Goal: Task Accomplishment & Management: Use online tool/utility

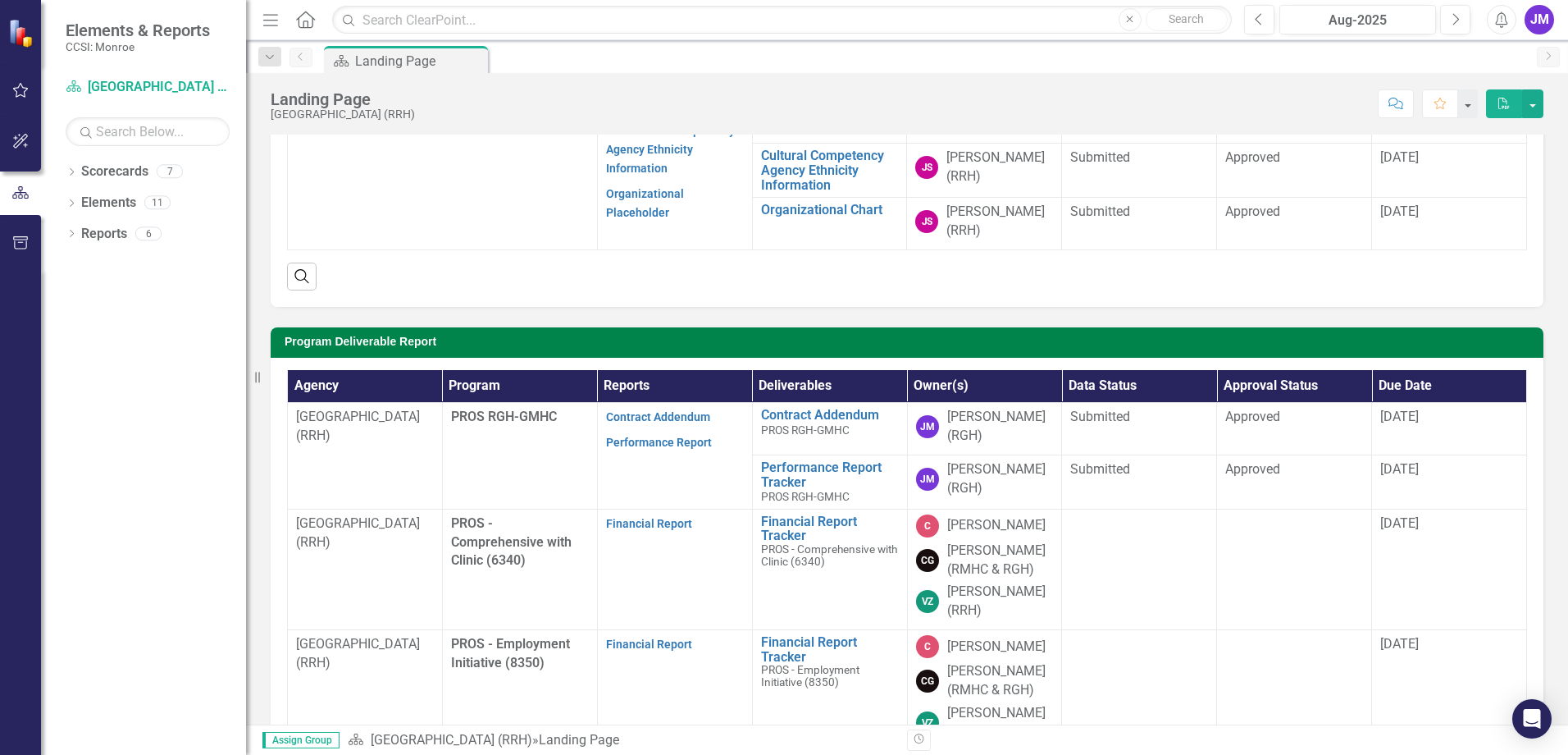
scroll to position [246, 0]
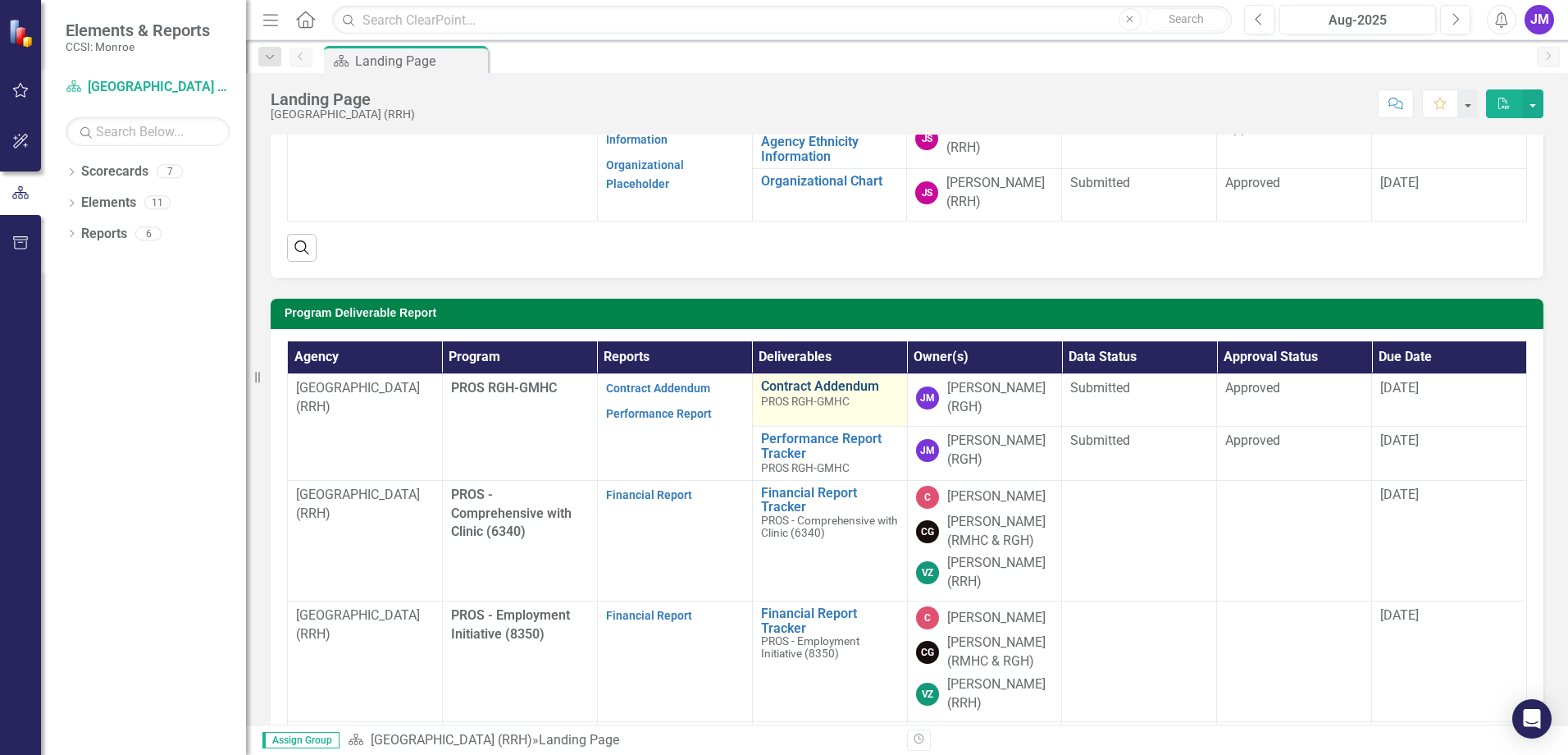
click at [804, 382] on link "Contract Addendum" at bounding box center [829, 386] width 138 height 15
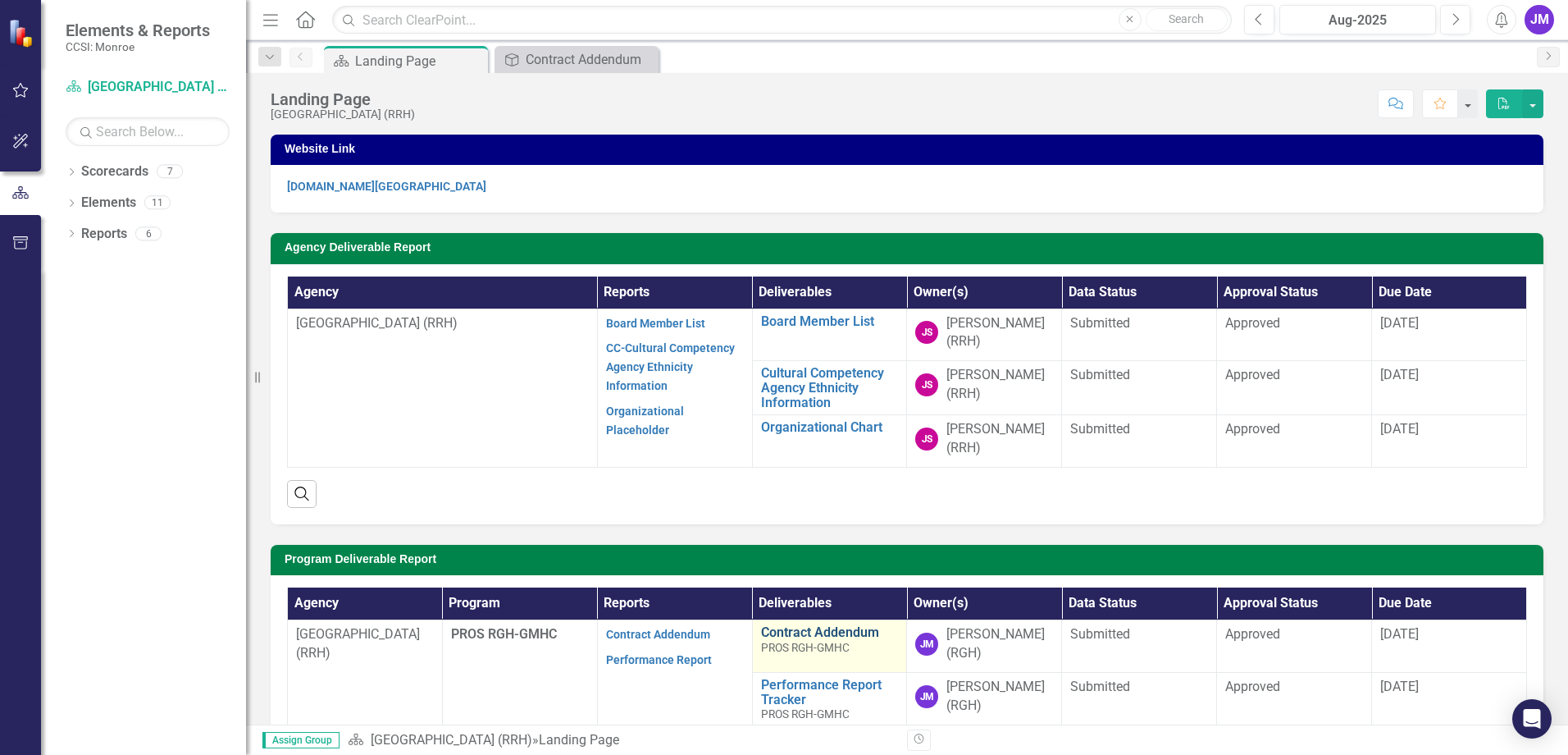
click at [797, 630] on link "Contract Addendum" at bounding box center [829, 632] width 138 height 15
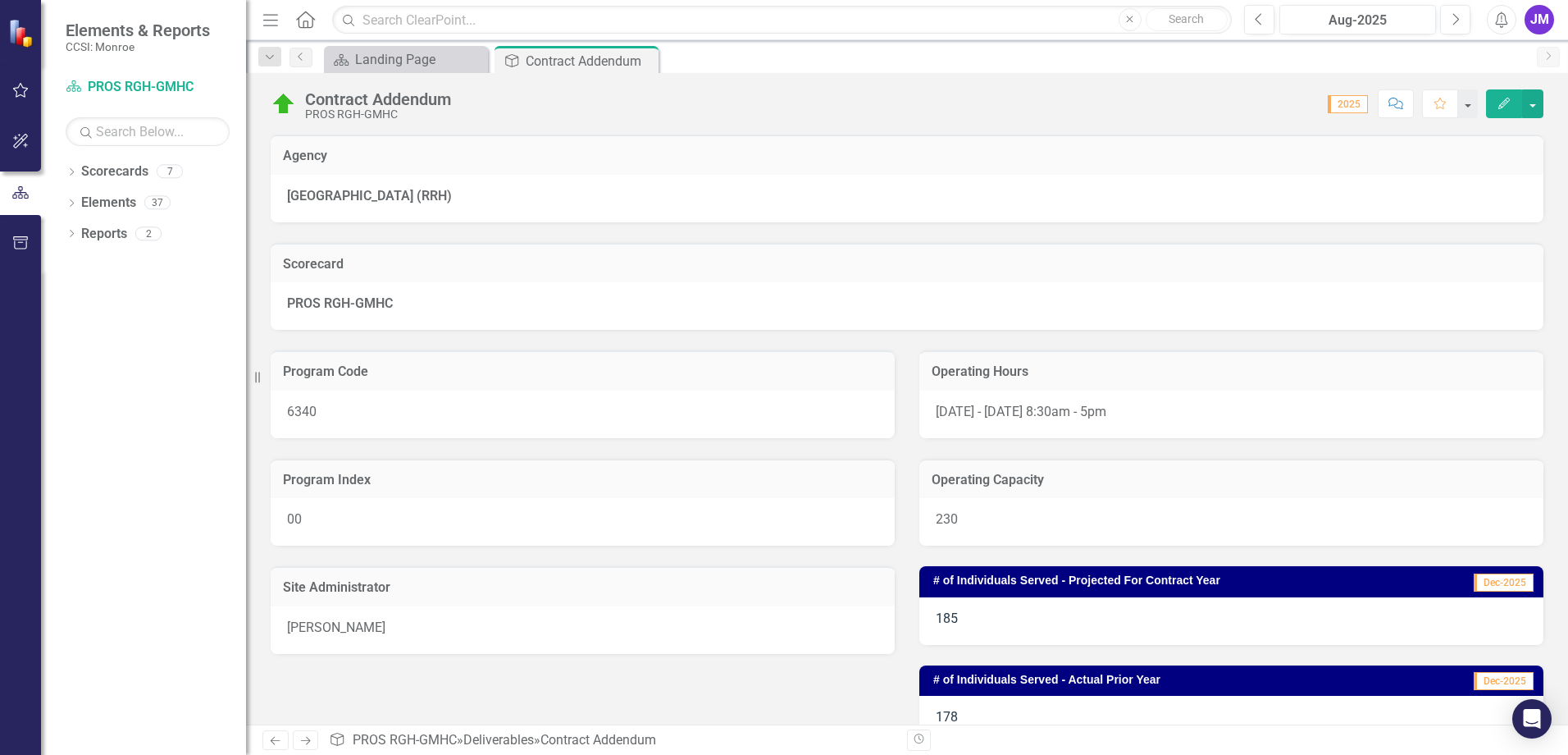
click at [1509, 89] on div "Contract Addendum PROS RGH-GMHC Score: N/A 2025 Completed Comment Favorite Edit" at bounding box center [907, 97] width 1322 height 49
click at [1508, 100] on icon "button" at bounding box center [1503, 103] width 12 height 12
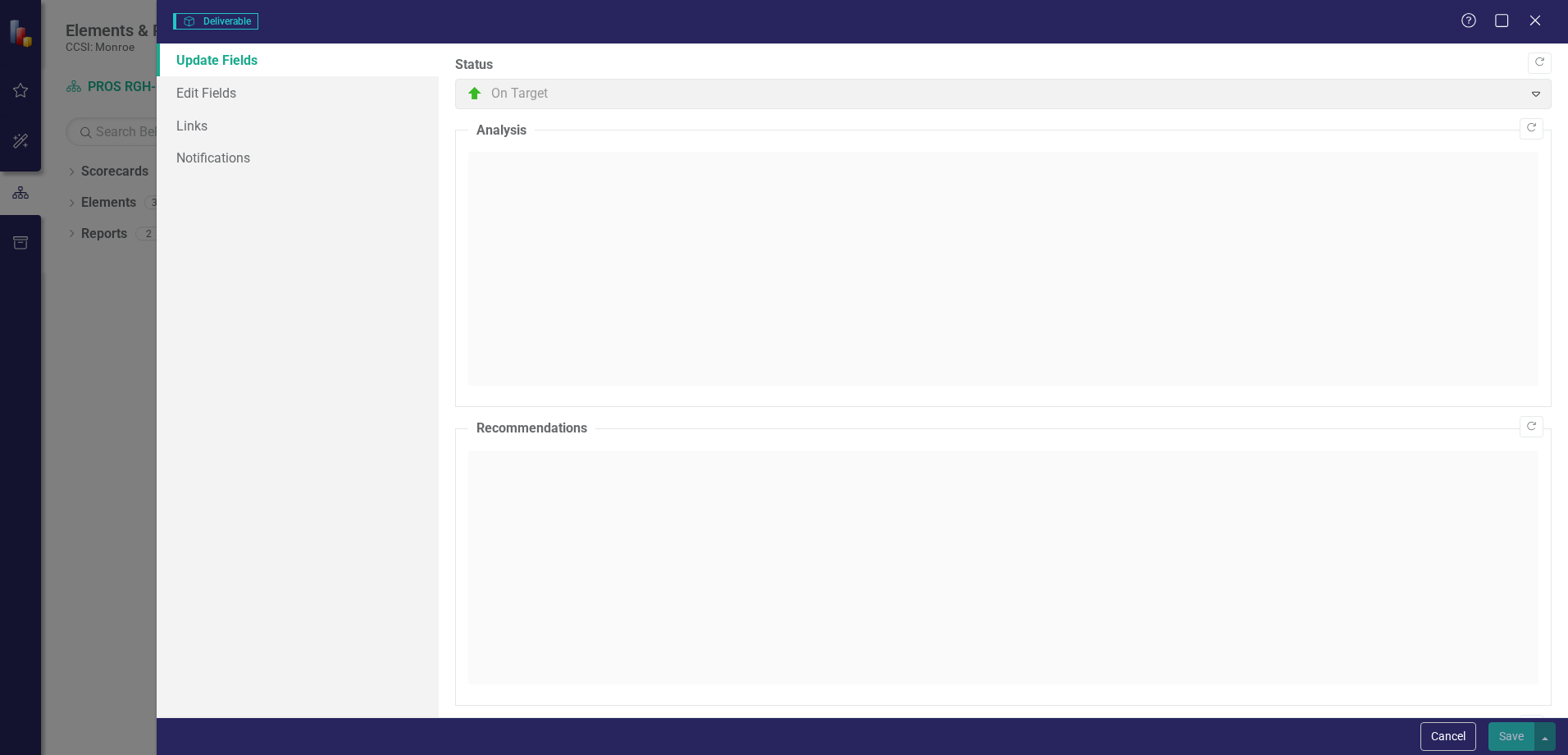
type input "185"
type input "178"
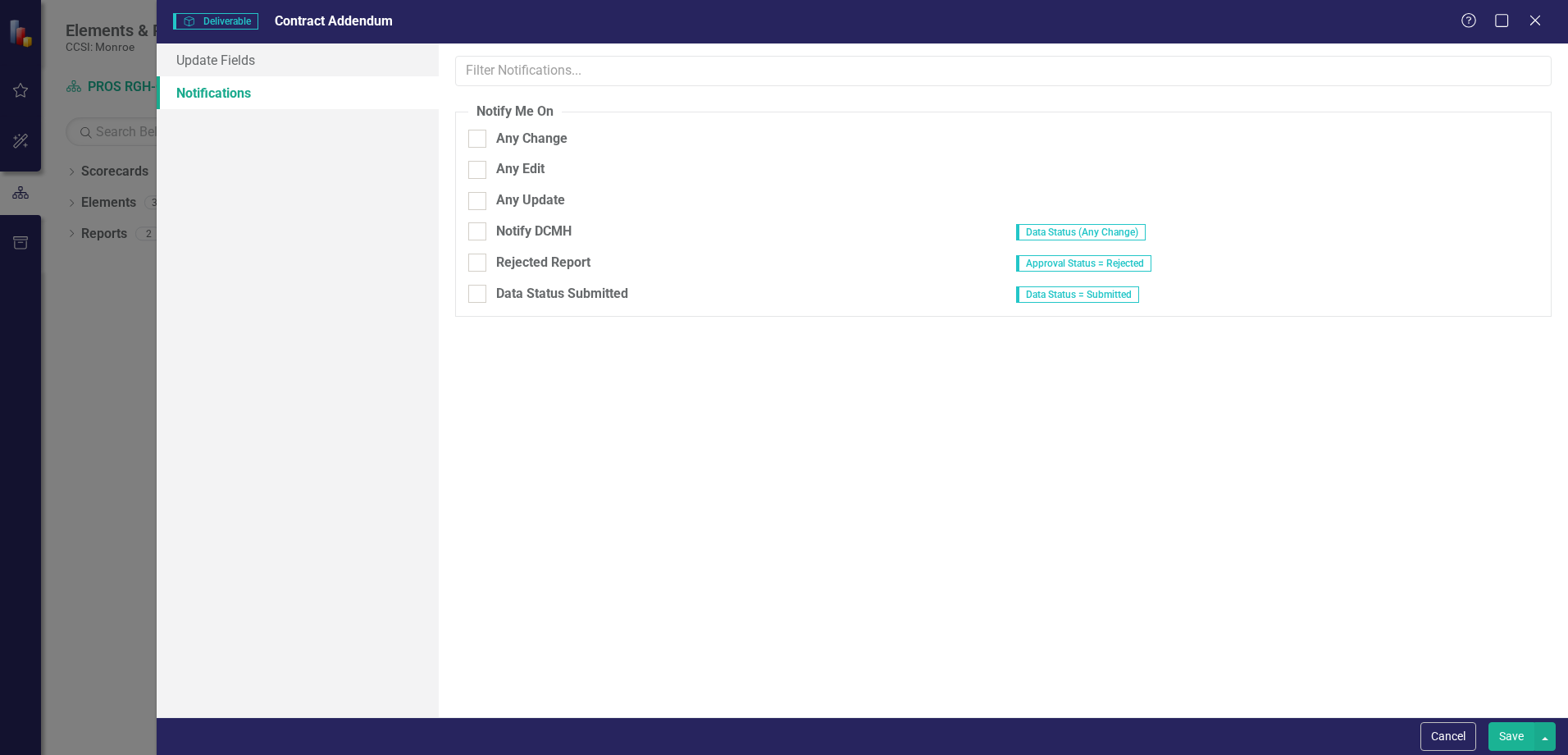
click at [1550, 16] on div "Help Maximize Close" at bounding box center [1506, 21] width 91 height 19
click at [1540, 16] on icon at bounding box center [1535, 20] width 12 height 12
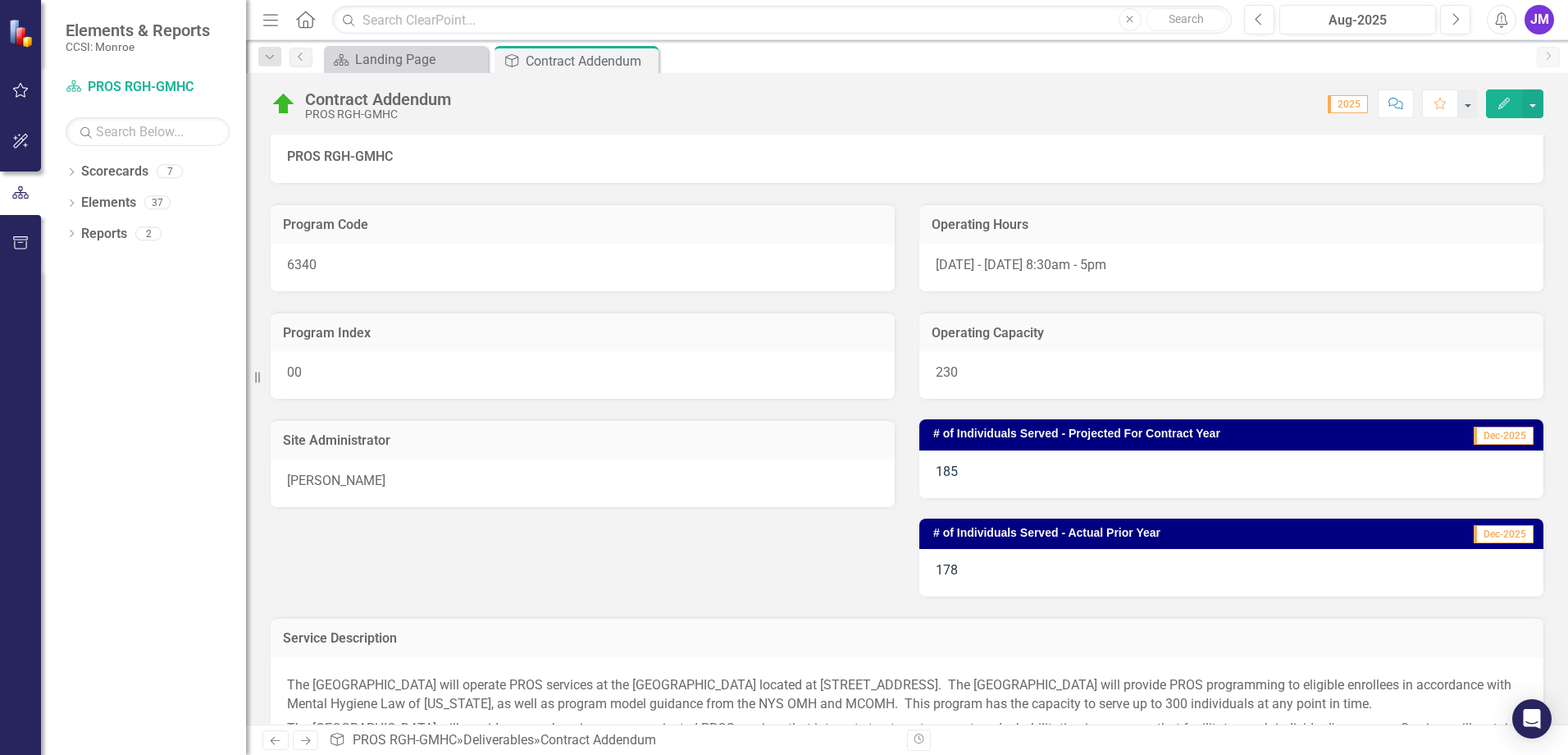
scroll to position [165, 0]
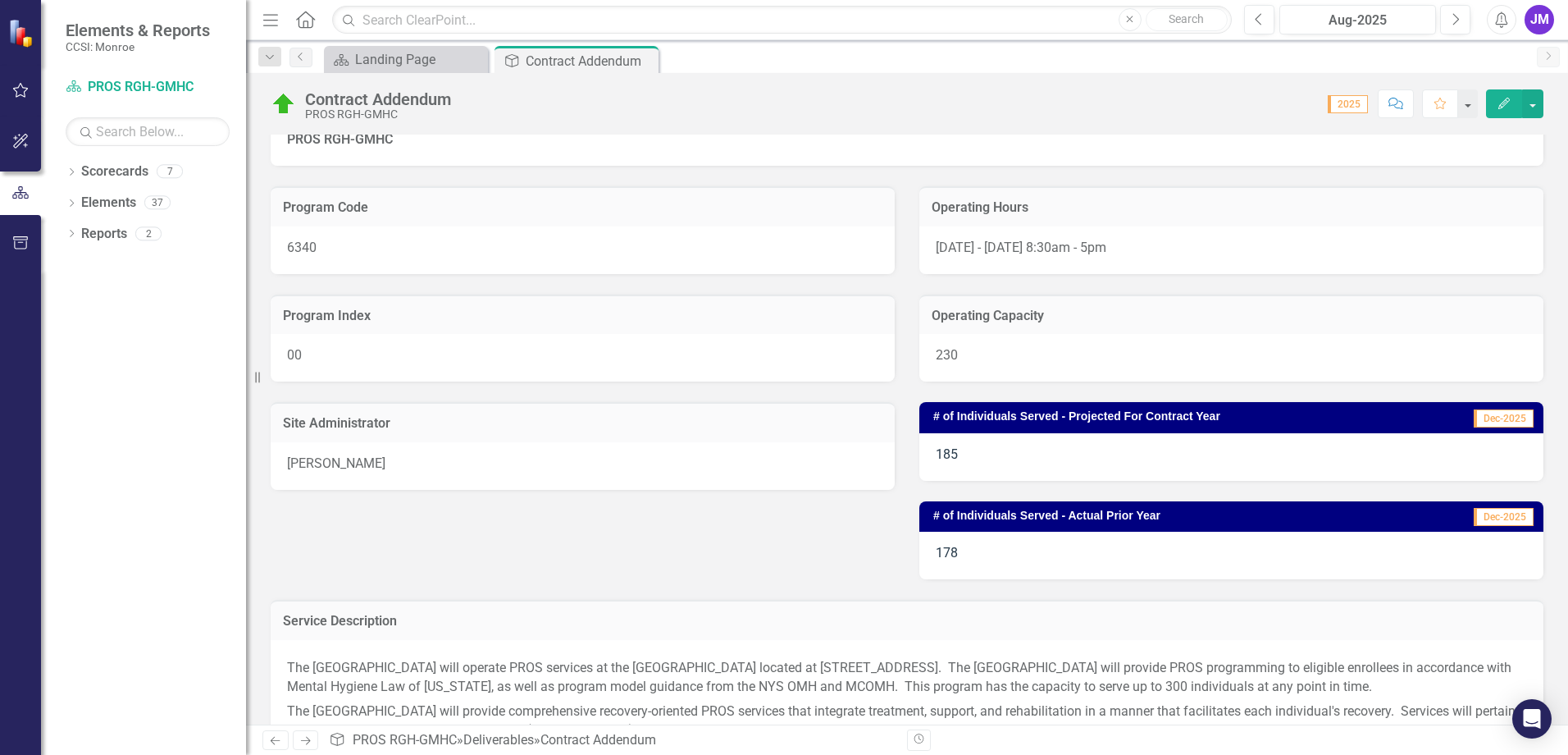
click at [1031, 461] on div "185" at bounding box center [1231, 457] width 624 height 48
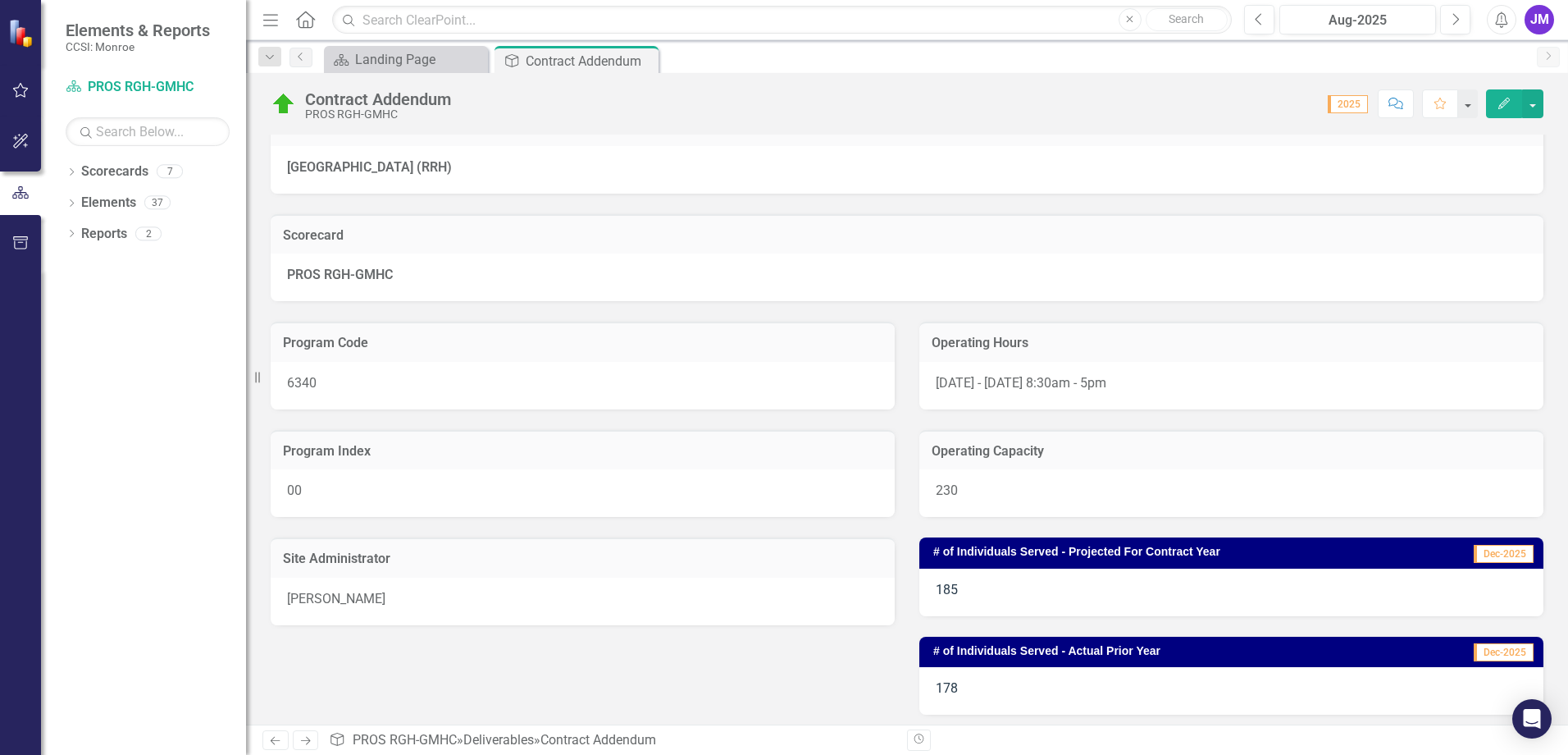
scroll to position [0, 0]
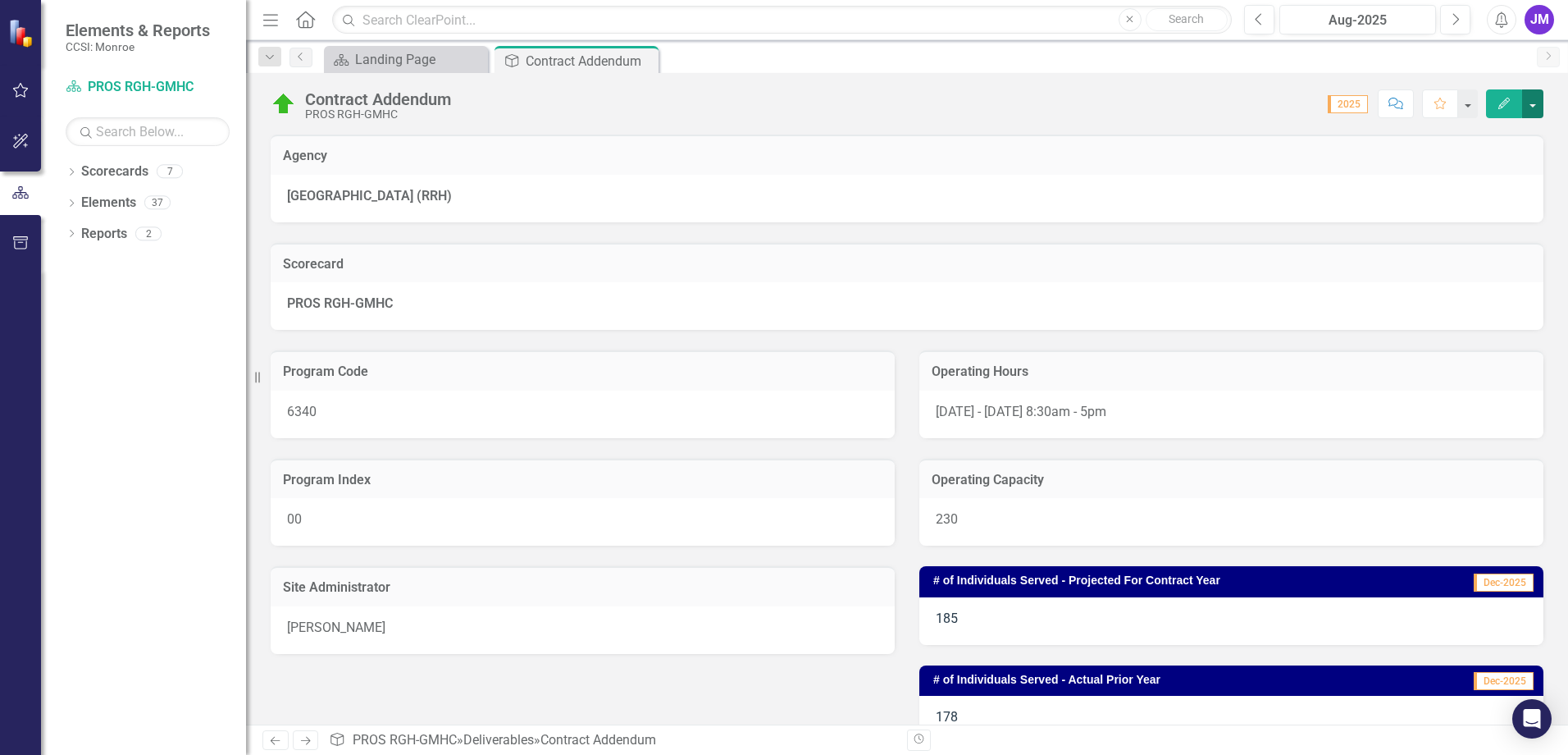
click at [1534, 102] on button "button" at bounding box center [1532, 104] width 21 height 28
click at [1508, 133] on link "Edit Edit Deliverable" at bounding box center [1476, 134] width 132 height 30
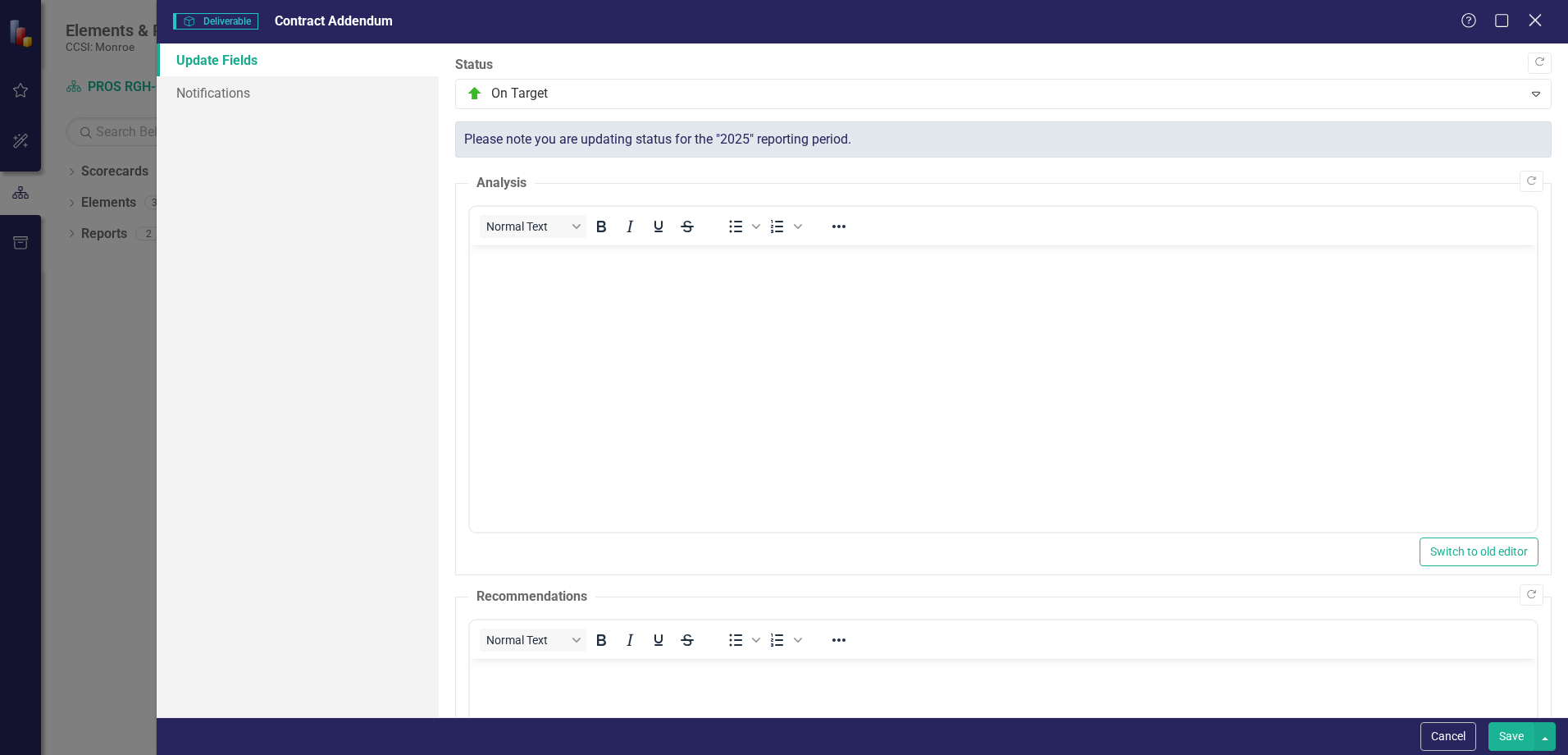
click at [1537, 23] on icon "Close" at bounding box center [1534, 20] width 20 height 16
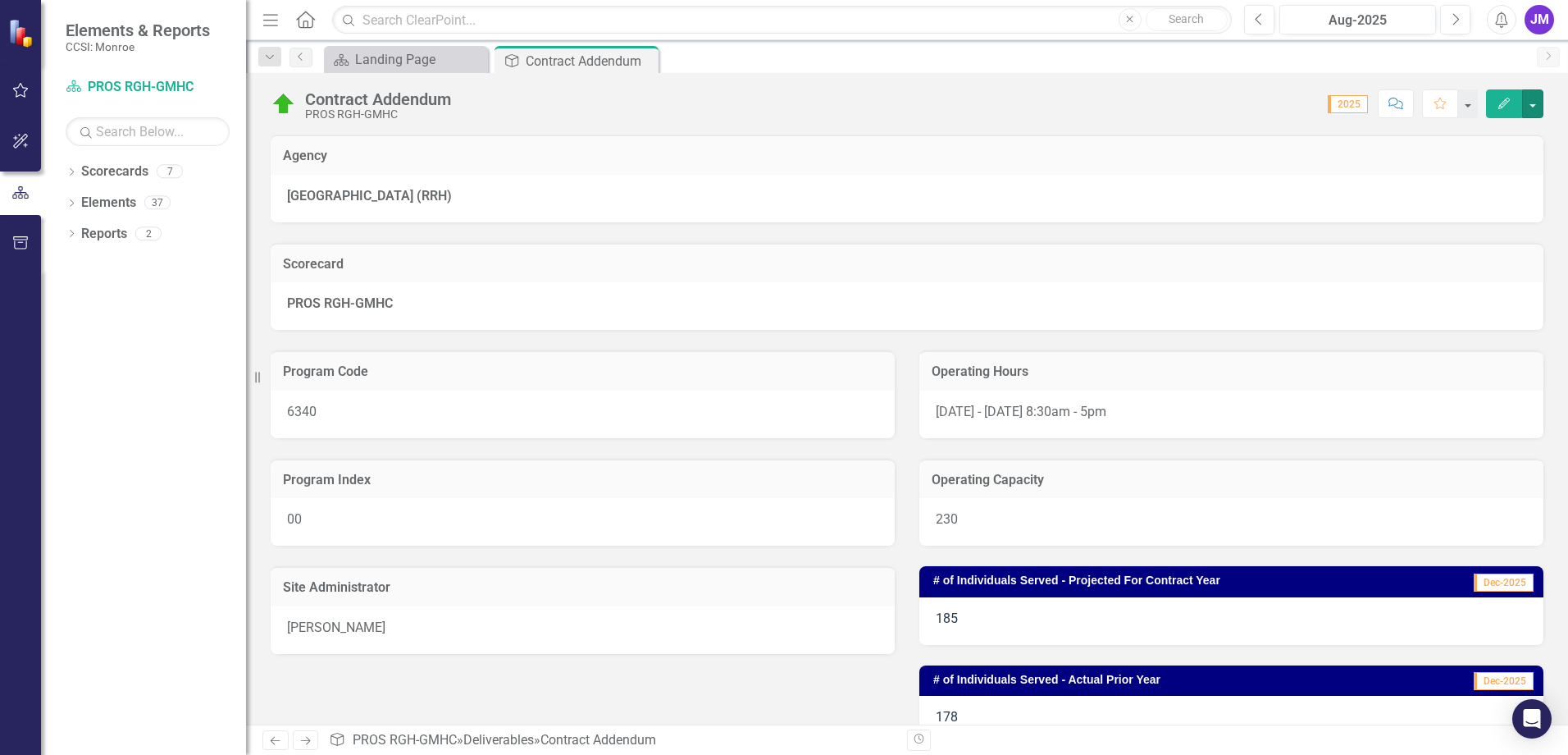
scroll to position [246, 0]
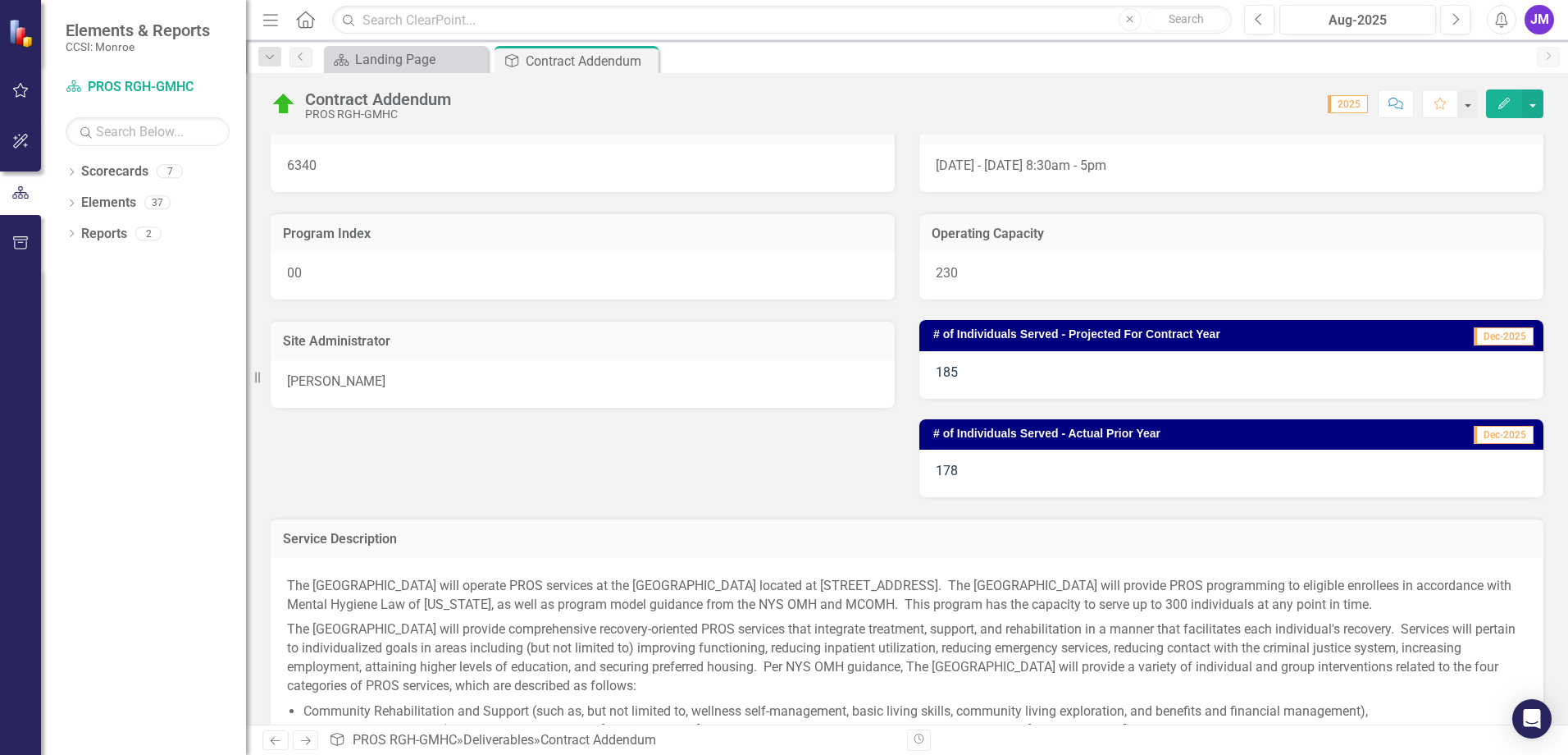
click at [1058, 471] on div "178" at bounding box center [1231, 474] width 624 height 48
click at [930, 422] on div "# of Individuals Served - Actual Prior Year Dec-2025" at bounding box center [1231, 434] width 624 height 30
click at [933, 431] on h3 "# of Individuals Served - Actual Prior Year" at bounding box center [1170, 434] width 474 height 12
click at [1474, 429] on span "Dec-2025" at bounding box center [1503, 435] width 60 height 18
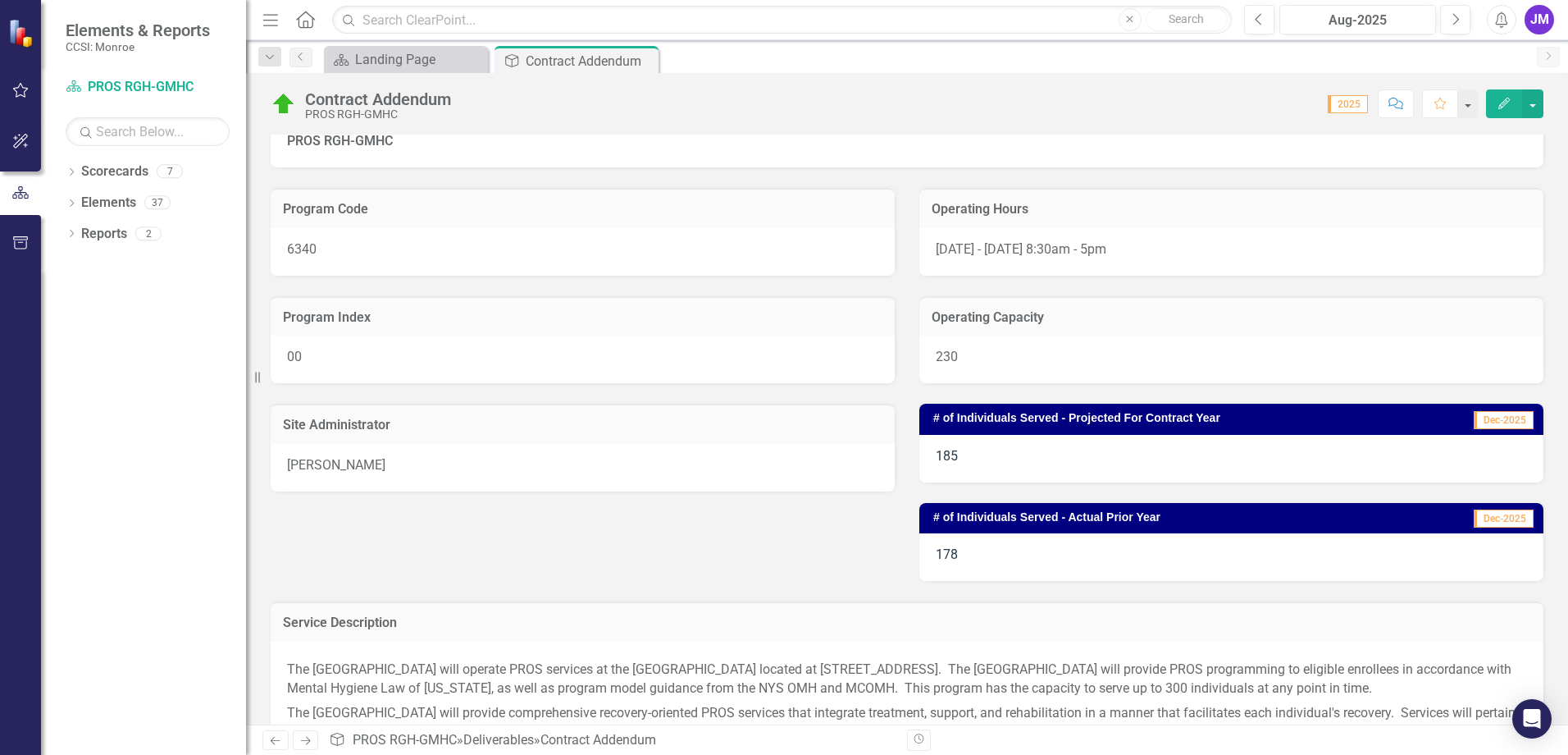
scroll to position [165, 0]
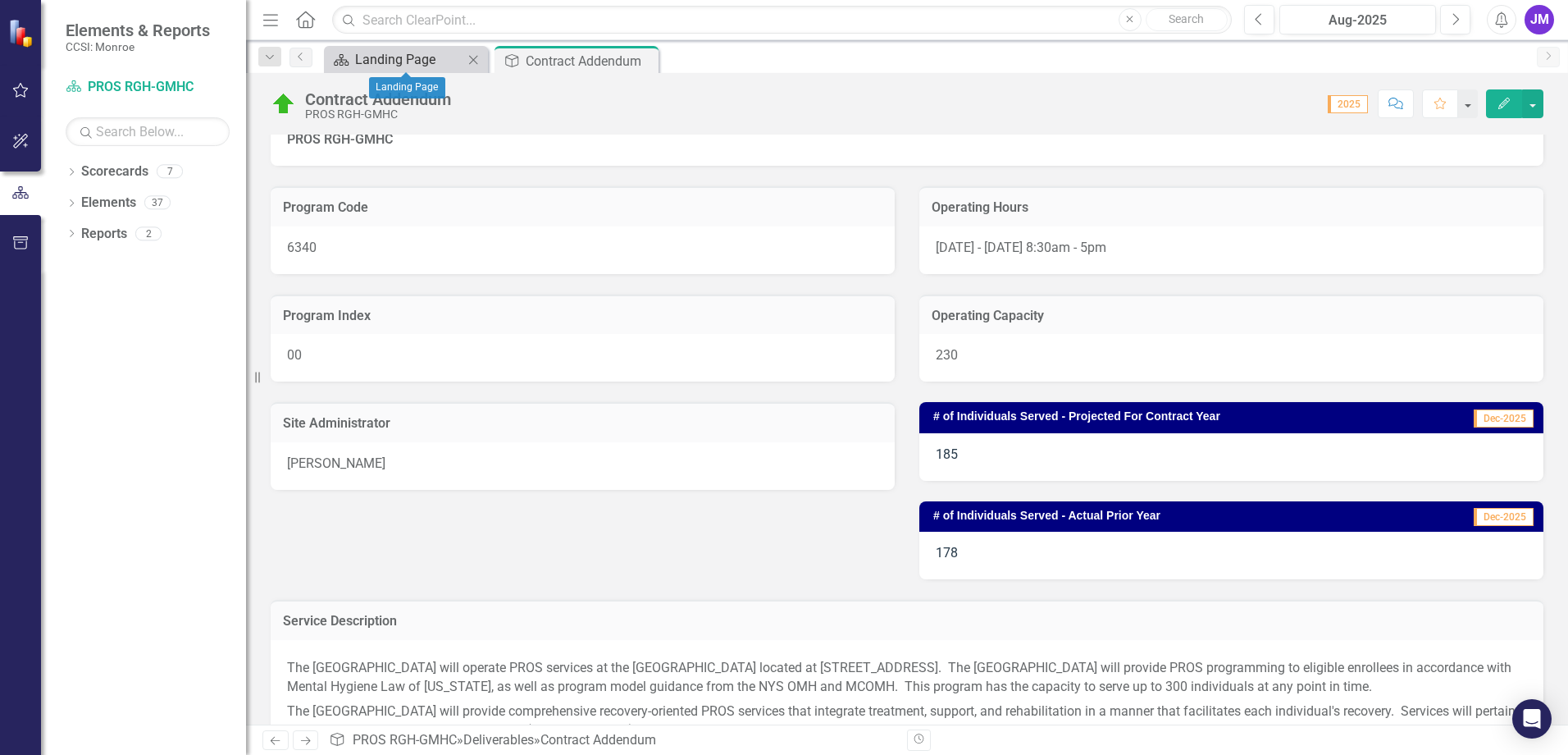
click at [389, 56] on div "Landing Page" at bounding box center [409, 59] width 108 height 20
